Goal: Information Seeking & Learning: Learn about a topic

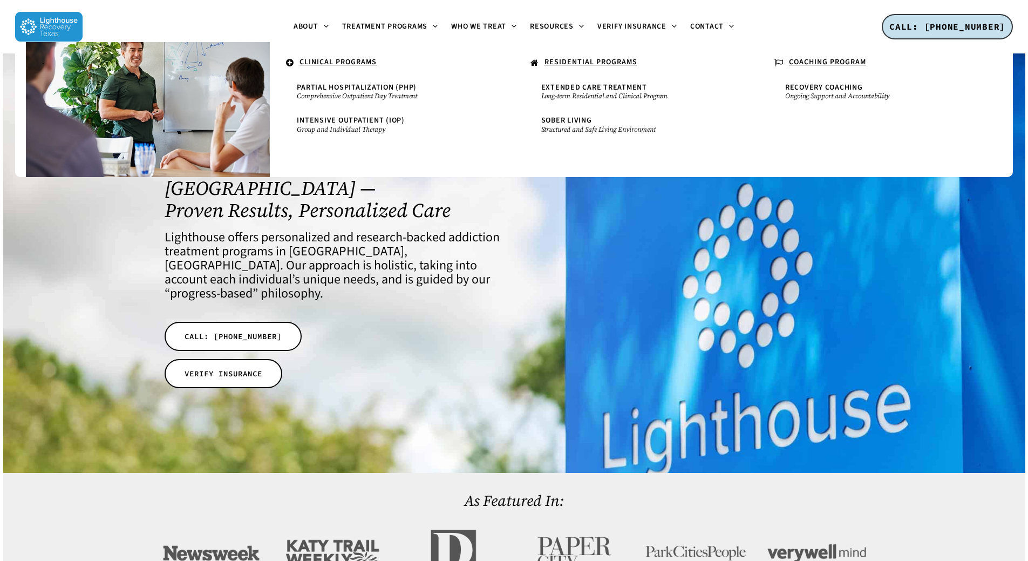
click at [578, 55] on link "RESIDENTIAL PROGRAMS" at bounding box center [636, 63] width 222 height 21
click at [612, 90] on span "Extended Care Treatment" at bounding box center [594, 87] width 106 height 11
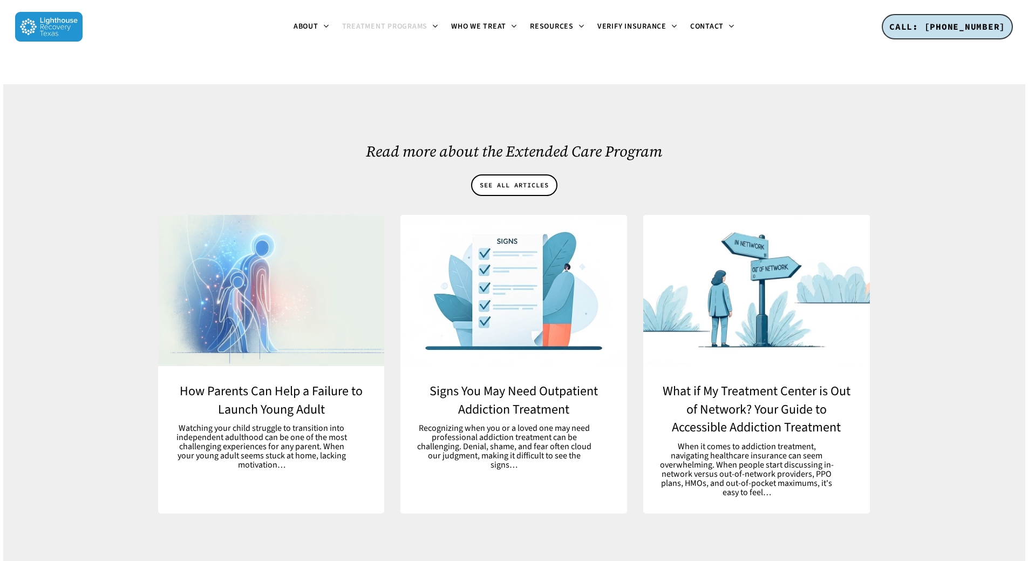
scroll to position [5893, 0]
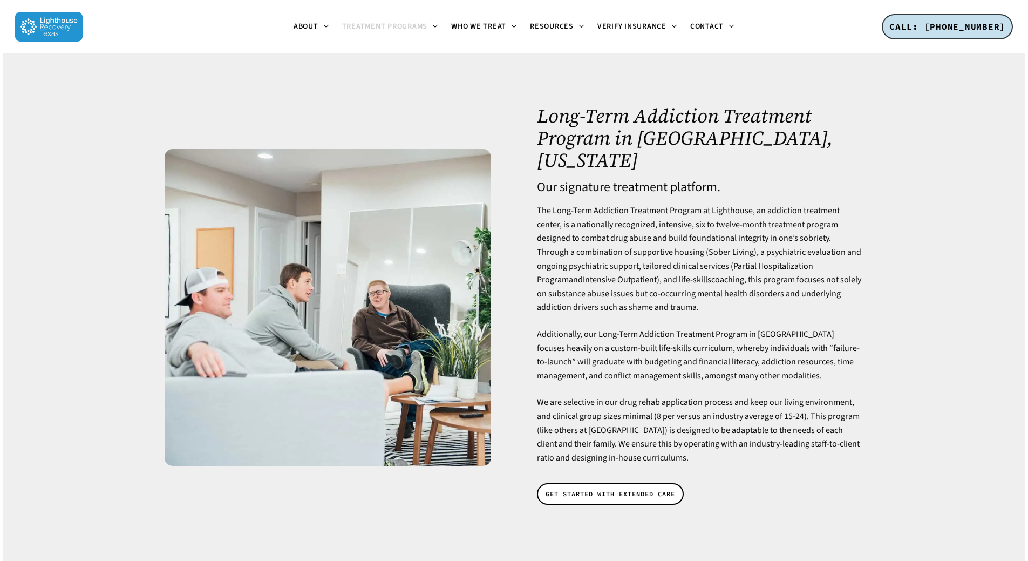
click at [838, 252] on p "The Long-Term Addiction Treatment Program at Lighthouse, an addiction treatment…" at bounding box center [700, 266] width 327 height 124
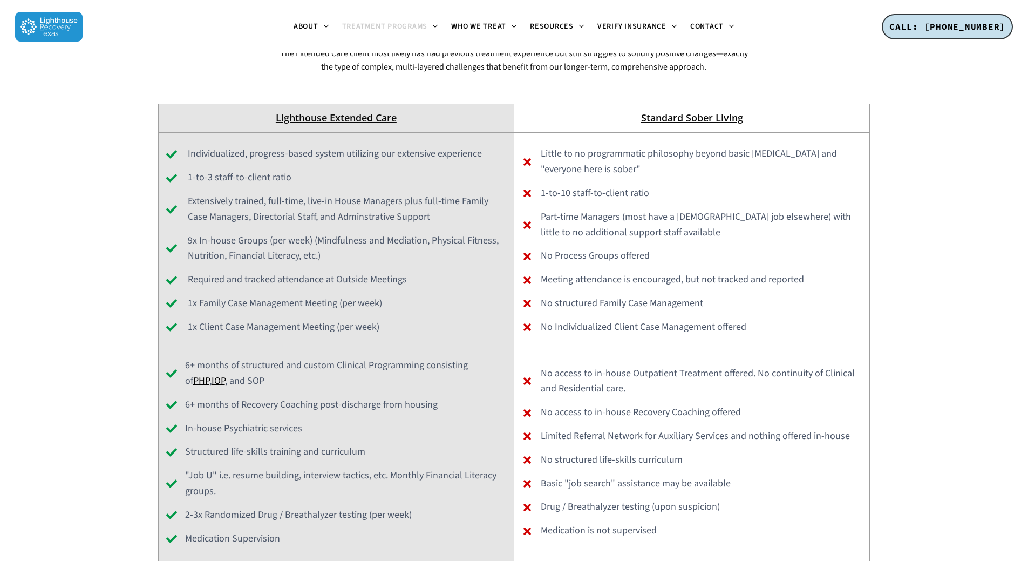
scroll to position [4427, 0]
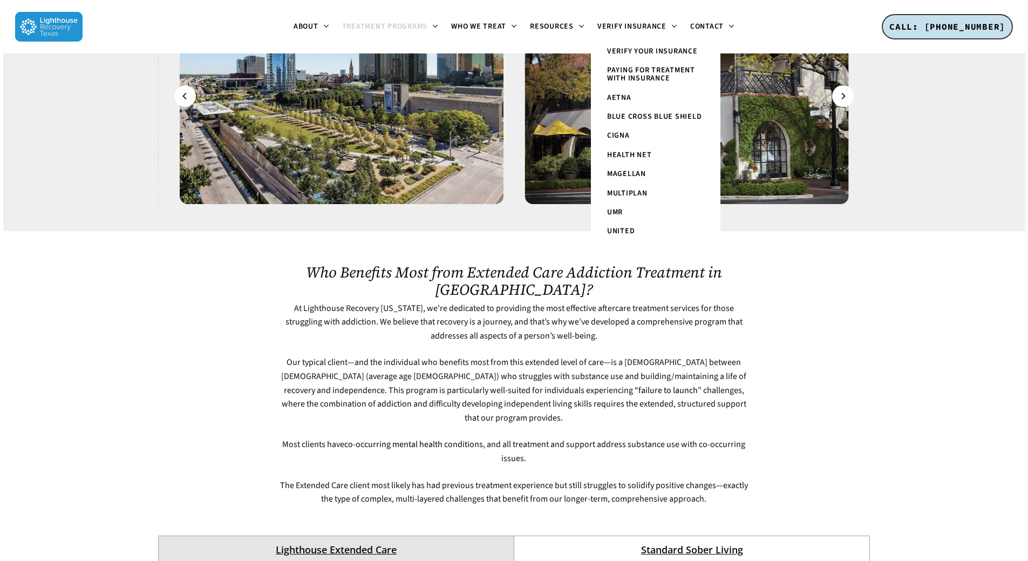
click at [655, 75] on span "Paying for Treatment with Insurance" at bounding box center [651, 74] width 88 height 19
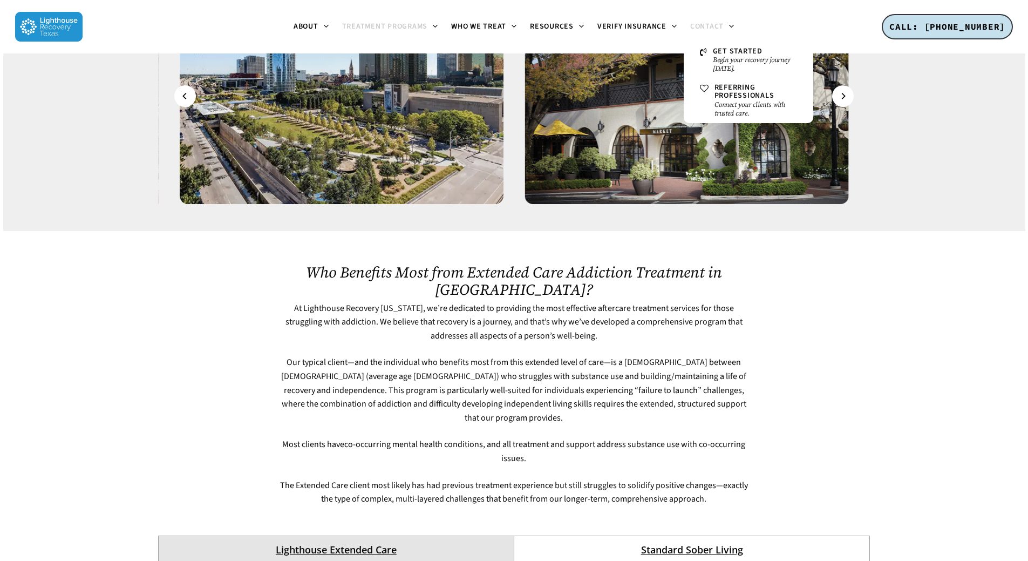
click at [704, 28] on span "Contact" at bounding box center [706, 26] width 33 height 11
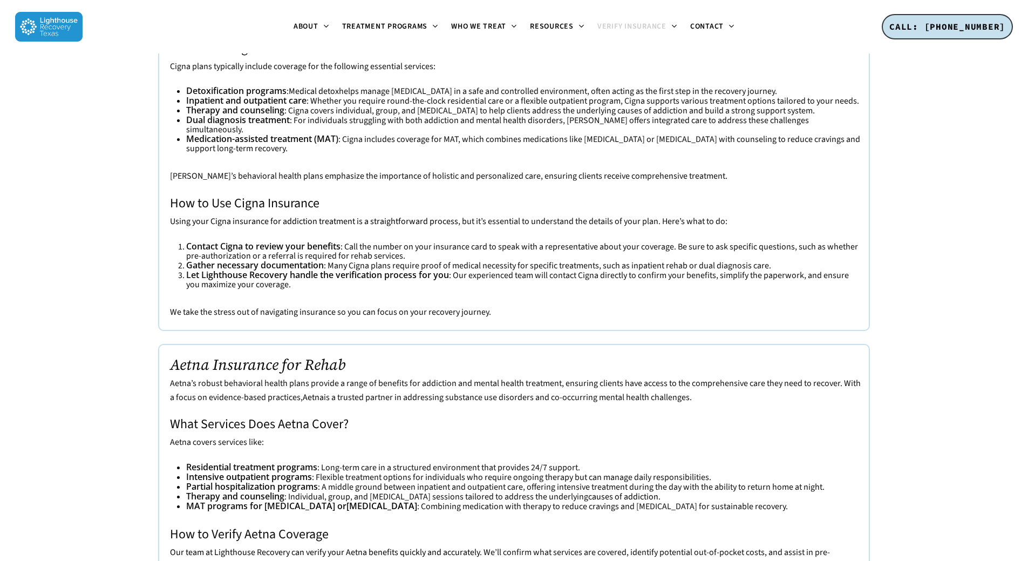
scroll to position [2051, 0]
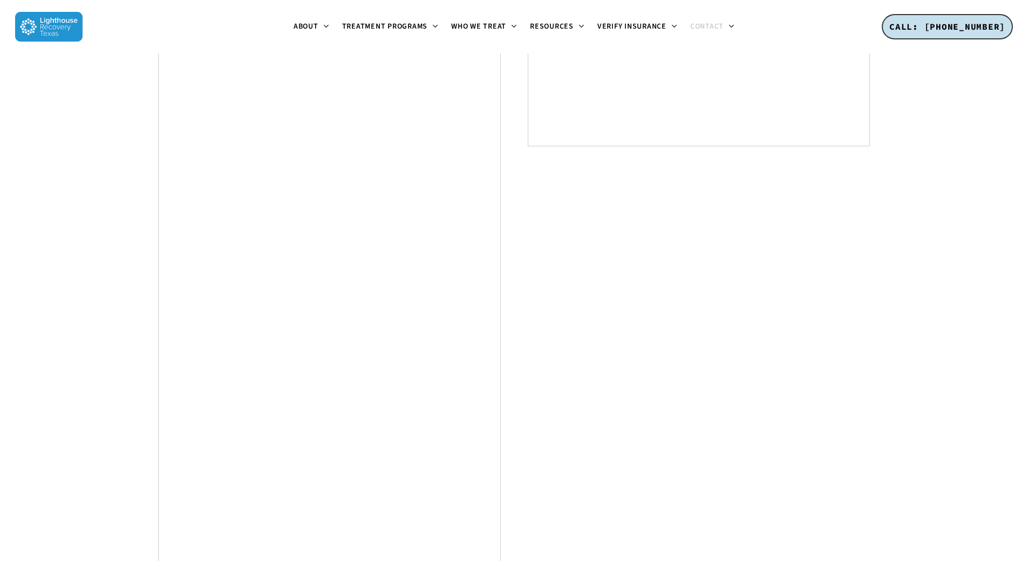
scroll to position [593, 0]
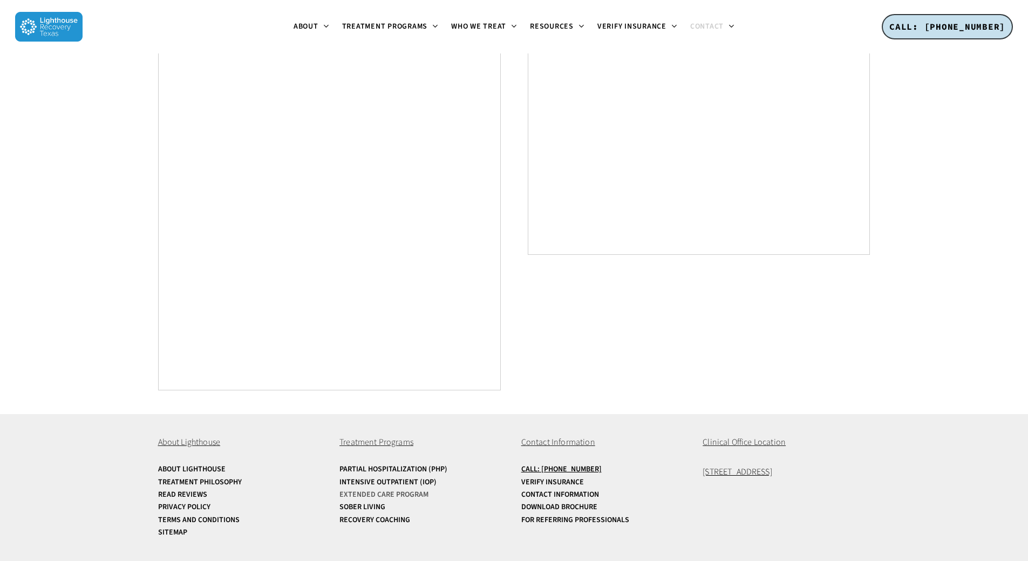
click at [403, 495] on link "Extended Care Program" at bounding box center [423, 495] width 167 height 8
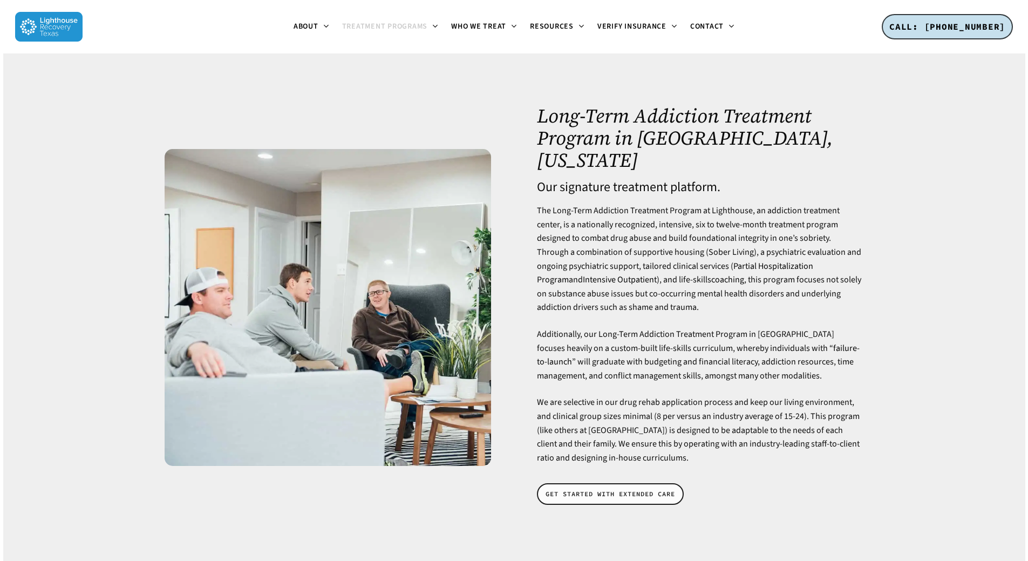
click at [610, 489] on span "GET STARTED WITH EXTENDED CARE" at bounding box center [611, 494] width 130 height 11
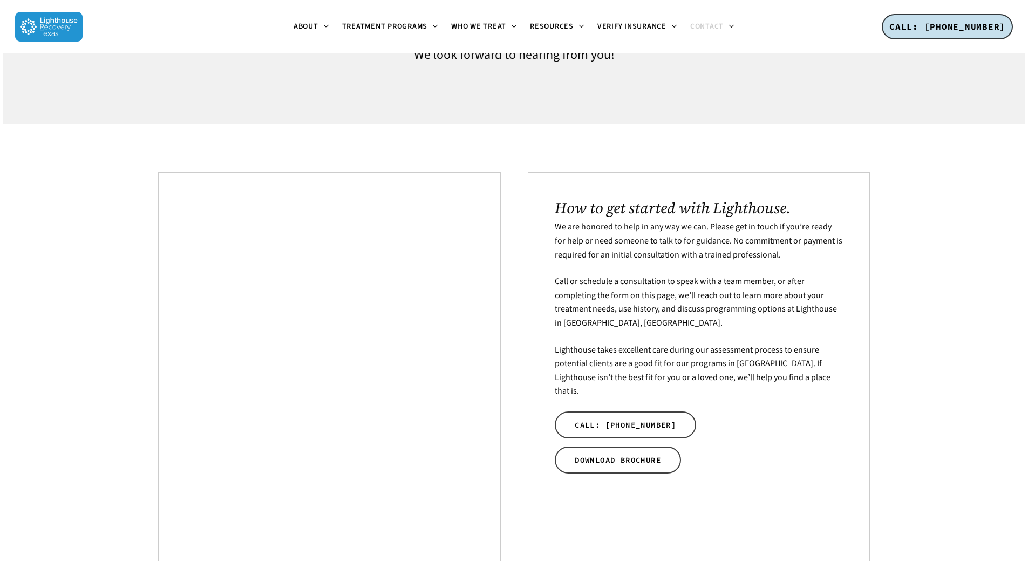
scroll to position [270, 0]
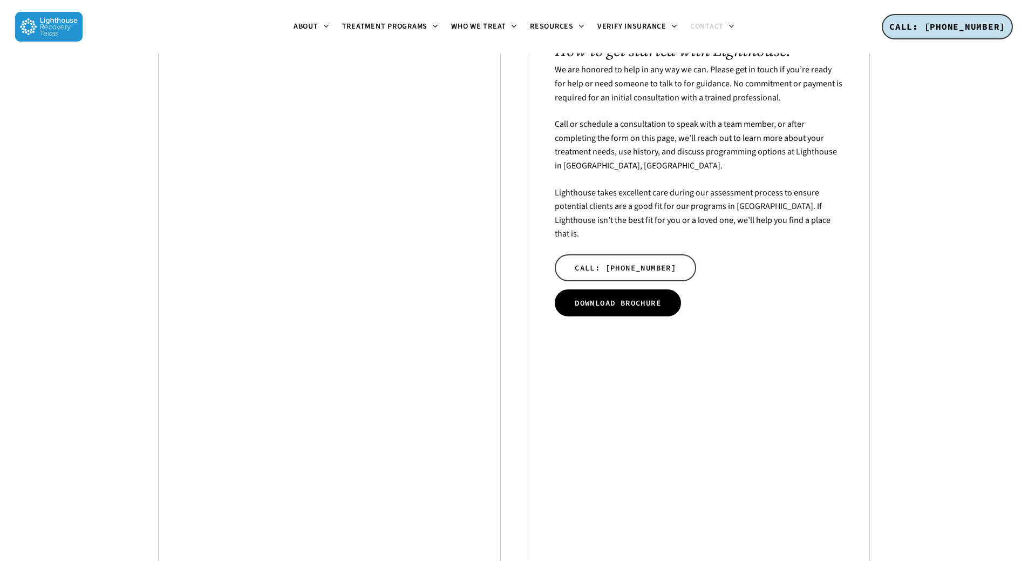
click at [622, 297] on span "DOWNLOAD BROCHURE" at bounding box center [618, 302] width 86 height 11
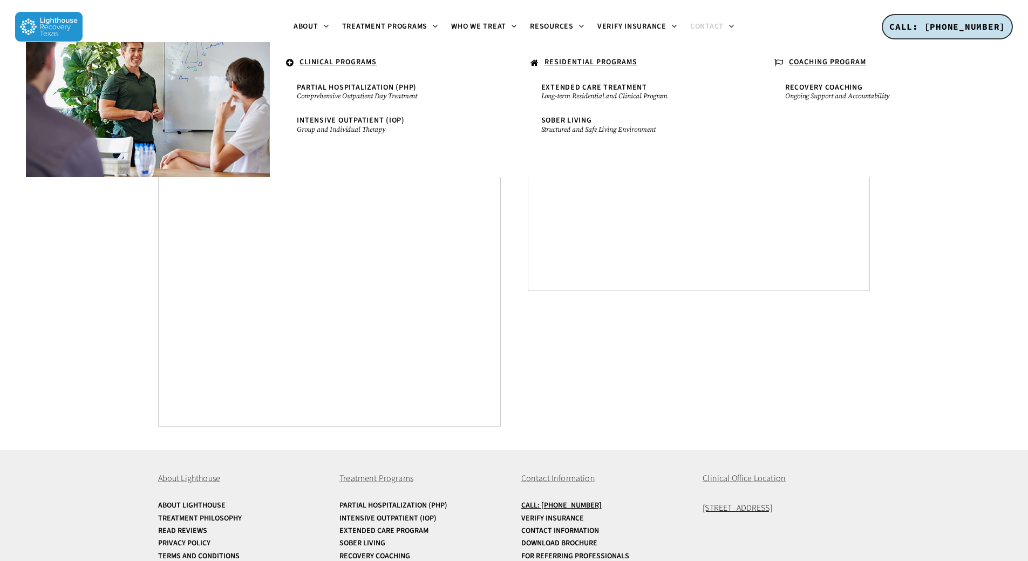
scroll to position [593, 0]
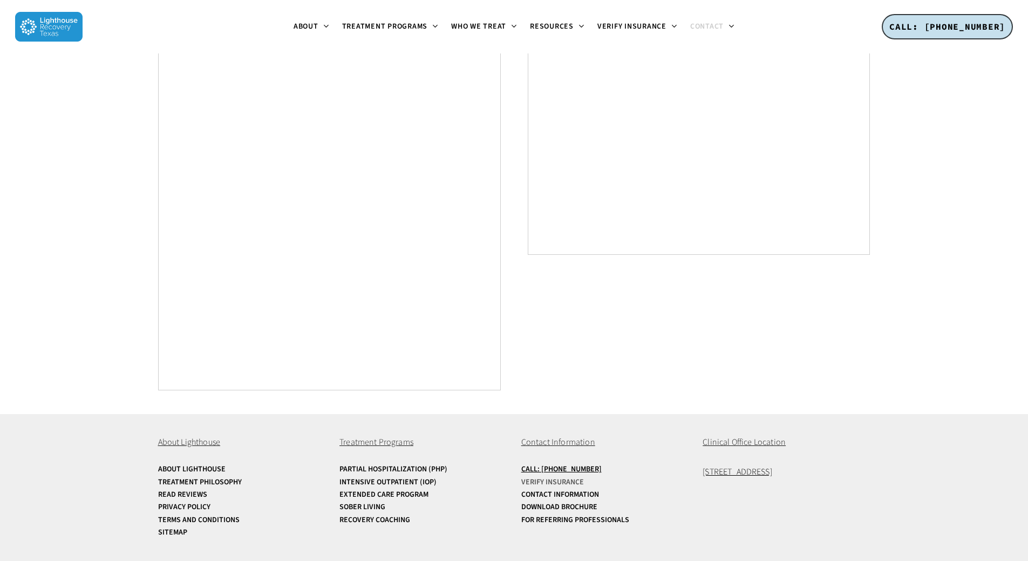
click at [567, 478] on link "Verify Insurance" at bounding box center [605, 482] width 167 height 8
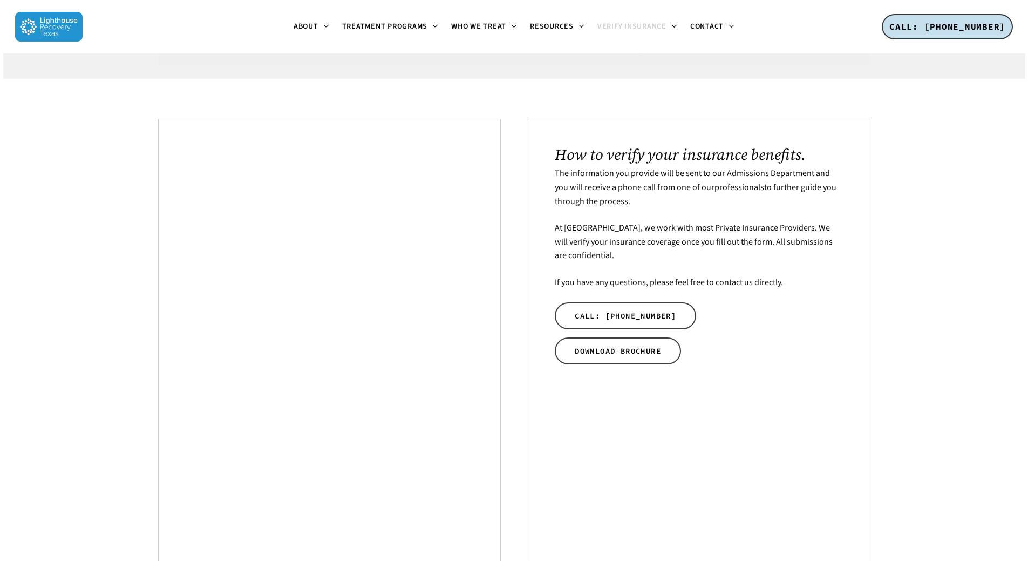
scroll to position [270, 0]
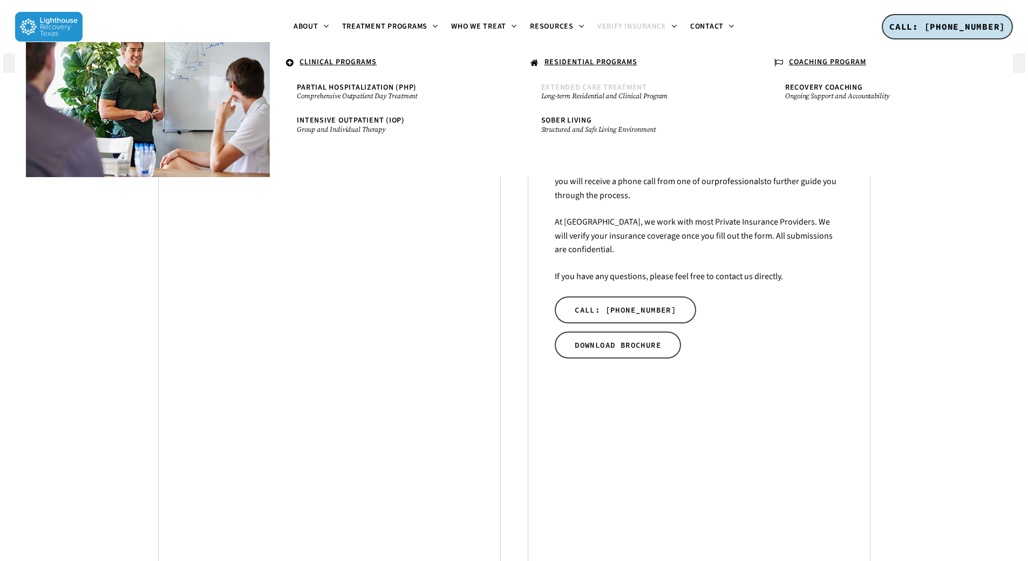
click at [583, 88] on span "Extended Care Treatment" at bounding box center [594, 87] width 106 height 11
